Goal: Task Accomplishment & Management: Complete application form

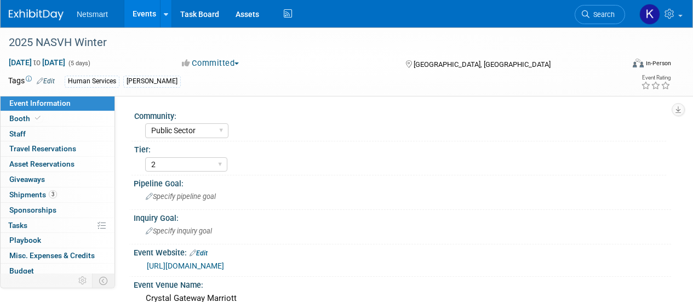
select select "Public Sector"
select select "2"
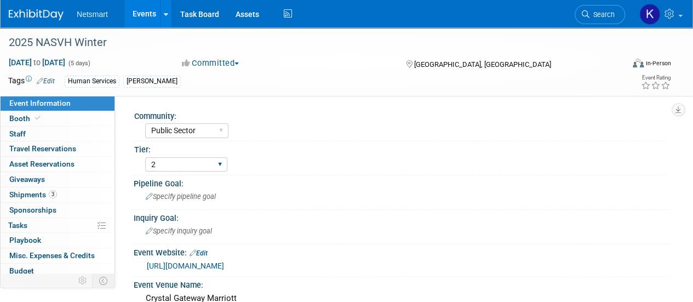
click at [177, 173] on div "1 2 3" at bounding box center [186, 164] width 82 height 20
click at [615, 13] on link "Search" at bounding box center [600, 14] width 50 height 19
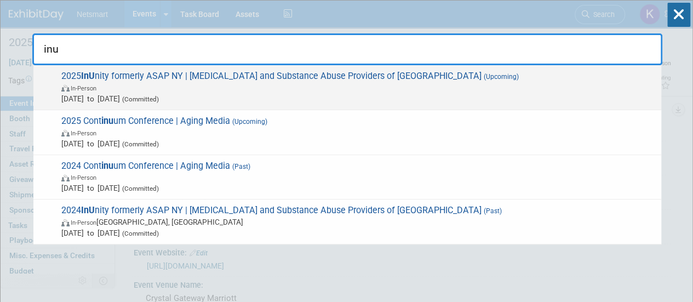
type input "inu"
click at [249, 83] on span "In-Person" at bounding box center [358, 87] width 594 height 11
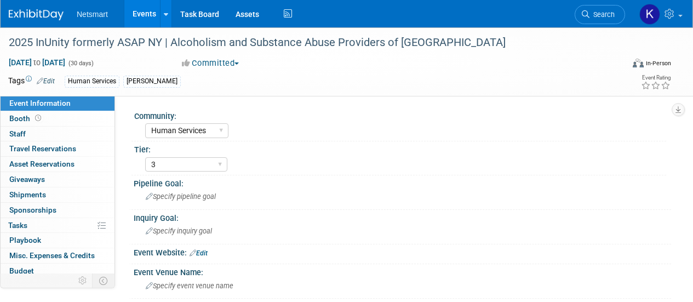
select select "Human Services"
select select "3"
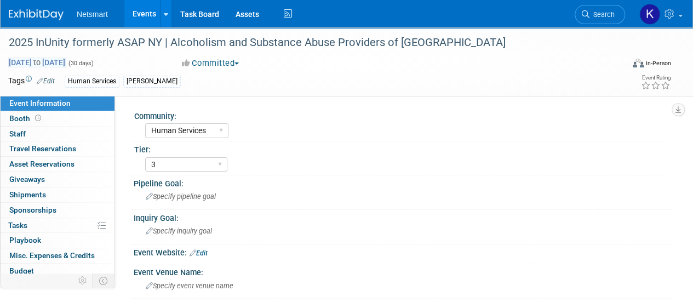
click at [37, 60] on span "Nov 1, 2025 to Nov 30, 2025" at bounding box center [37, 63] width 58 height 10
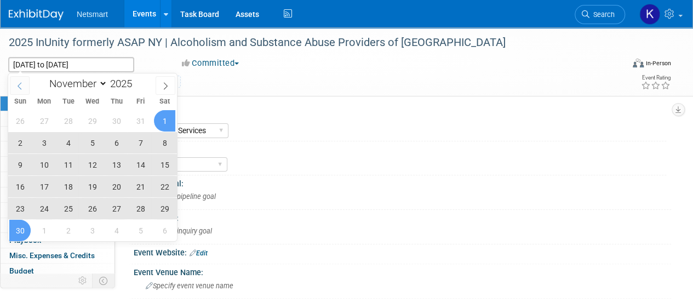
click at [19, 86] on icon at bounding box center [20, 85] width 4 height 7
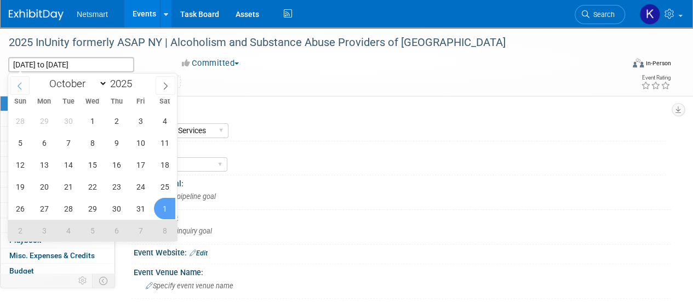
click at [19, 86] on icon at bounding box center [20, 85] width 4 height 7
select select "8"
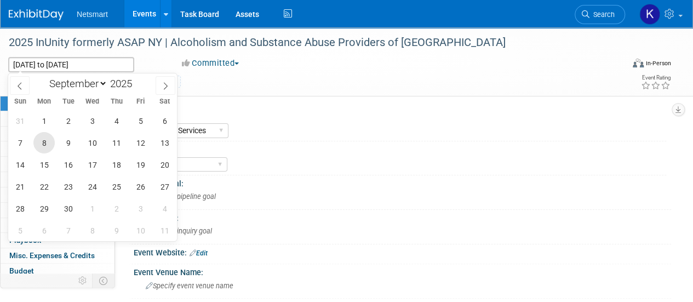
click at [35, 143] on span "8" at bounding box center [43, 142] width 21 height 21
type input "Sep 8, 2025"
click at [95, 151] on span "10" at bounding box center [92, 142] width 21 height 21
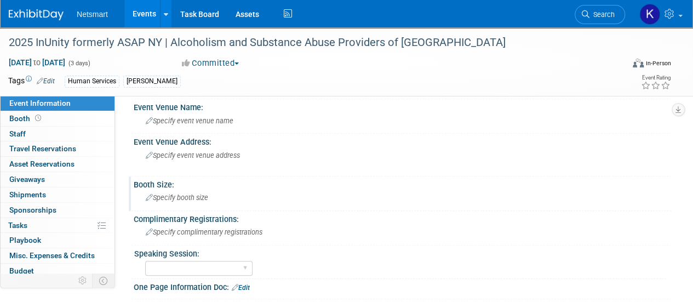
scroll to position [164, 0]
click at [222, 117] on span "Specify event venue name" at bounding box center [190, 121] width 88 height 8
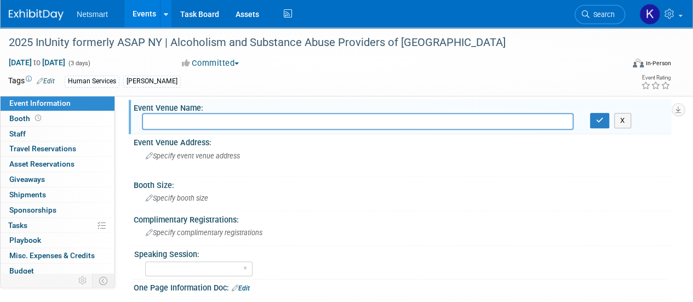
paste input "Saratoga Hilton and City Center"
type input "Saratoga Hilton and City Center"
click at [219, 152] on span "Specify event venue address" at bounding box center [193, 156] width 94 height 8
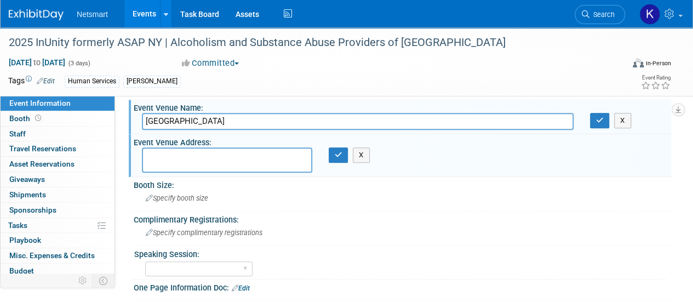
paste textarea "522 Broadway Saratoga Springs, NY 12866"
type textarea "522 Broadway Saratoga Springs, NY 12866"
click at [338, 148] on button "button" at bounding box center [339, 154] width 20 height 15
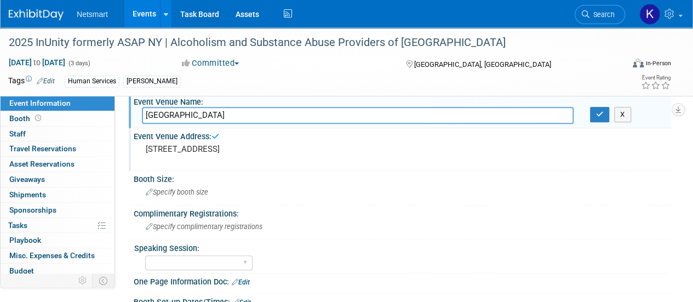
scroll to position [171, 0]
click at [599, 111] on icon "button" at bounding box center [600, 113] width 8 height 7
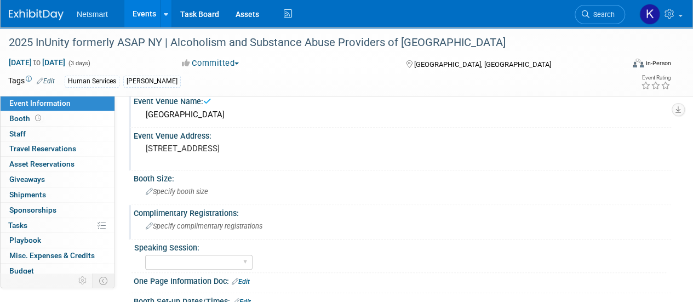
click at [225, 230] on div "Specify complimentary registrations" at bounding box center [402, 225] width 521 height 17
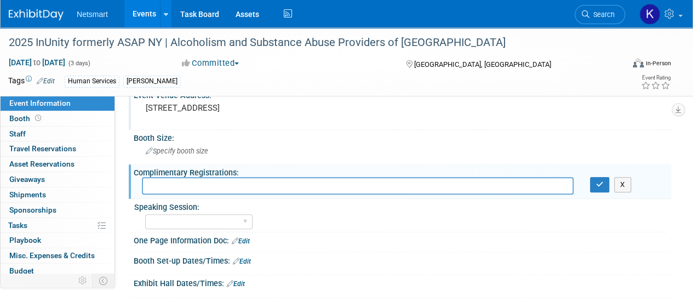
scroll to position [273, 0]
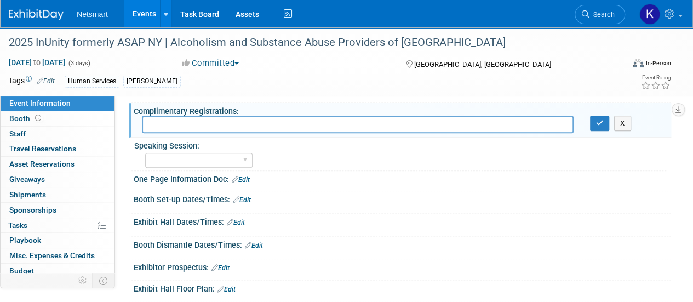
click at [245, 198] on link "Edit" at bounding box center [242, 200] width 18 height 8
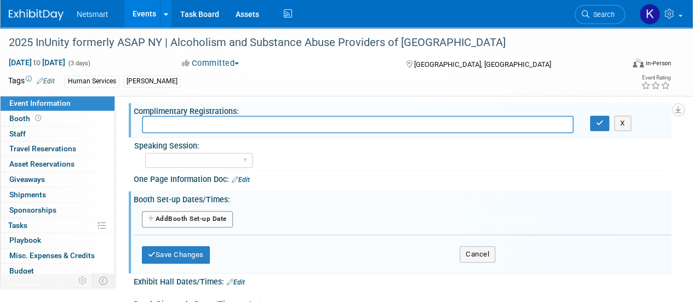
scroll to position [342, 0]
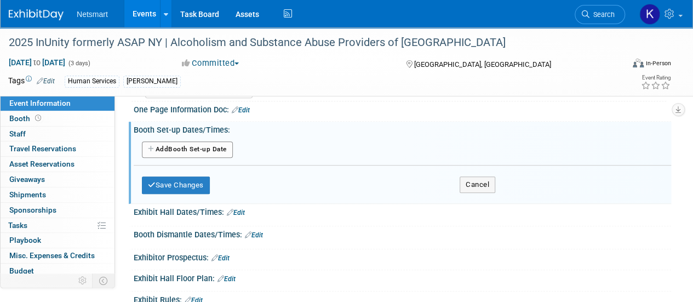
click at [237, 209] on link "Edit" at bounding box center [236, 213] width 18 height 8
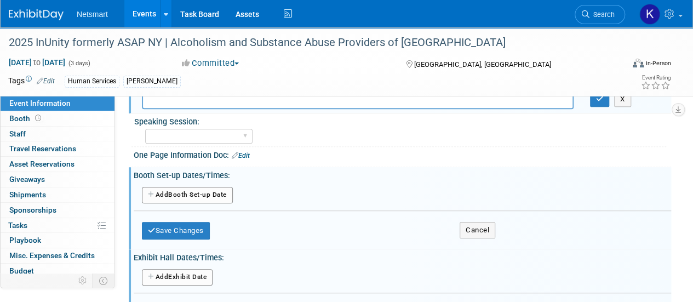
scroll to position [296, 0]
click at [209, 191] on button "Add Another Booth Set-up Date" at bounding box center [187, 195] width 91 height 16
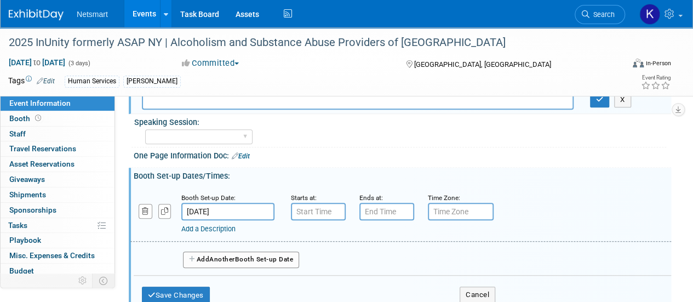
click at [262, 209] on input "Sep 8, 2025" at bounding box center [227, 212] width 93 height 18
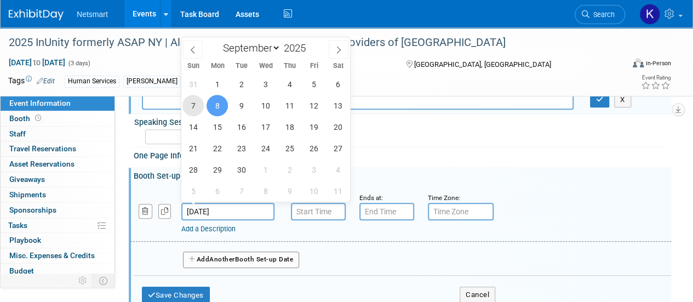
click at [199, 105] on span "7" at bounding box center [192, 105] width 21 height 21
type input "Sep 7, 2025"
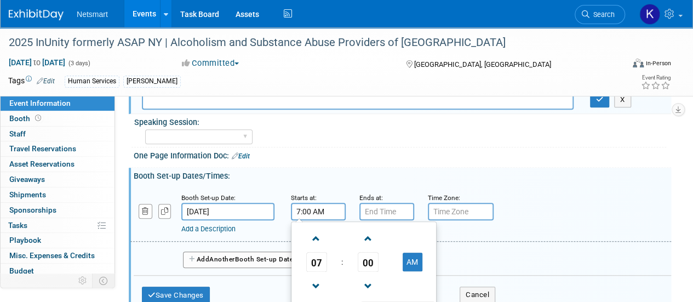
click at [315, 214] on input "7:00 AM" at bounding box center [318, 212] width 55 height 18
click at [320, 233] on span at bounding box center [316, 238] width 19 height 19
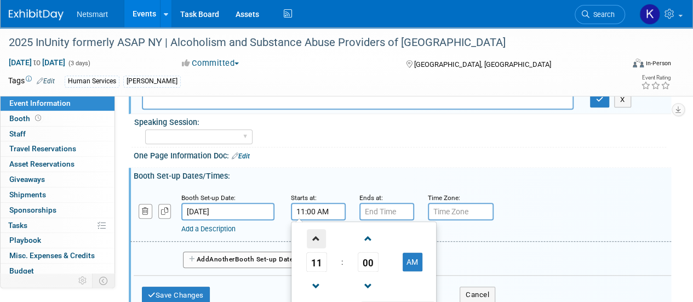
click at [319, 240] on span at bounding box center [316, 238] width 19 height 19
type input "3:00 PM"
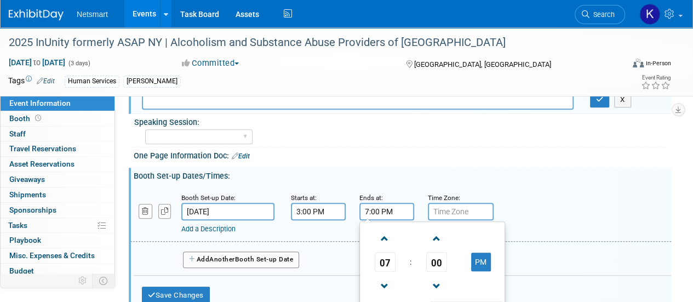
click at [398, 212] on input "7:00 PM" at bounding box center [386, 212] width 55 height 18
click at [387, 277] on span at bounding box center [384, 286] width 19 height 19
type input "5:00 PM"
click at [322, 242] on div "Add Another Booth Set-up Date" at bounding box center [402, 256] width 537 height 29
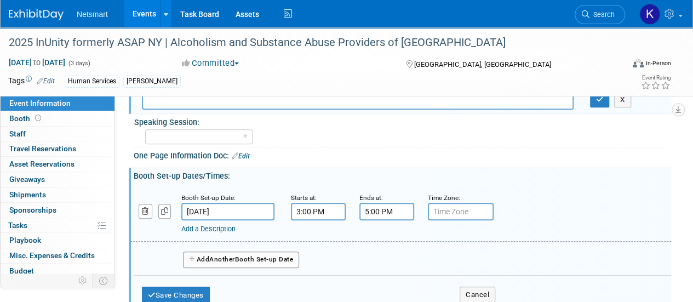
scroll to position [328, 0]
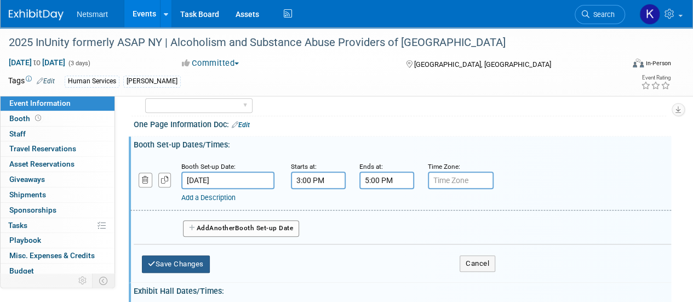
click at [184, 263] on button "Save Changes" at bounding box center [176, 264] width 68 height 18
